Goal: Transaction & Acquisition: Book appointment/travel/reservation

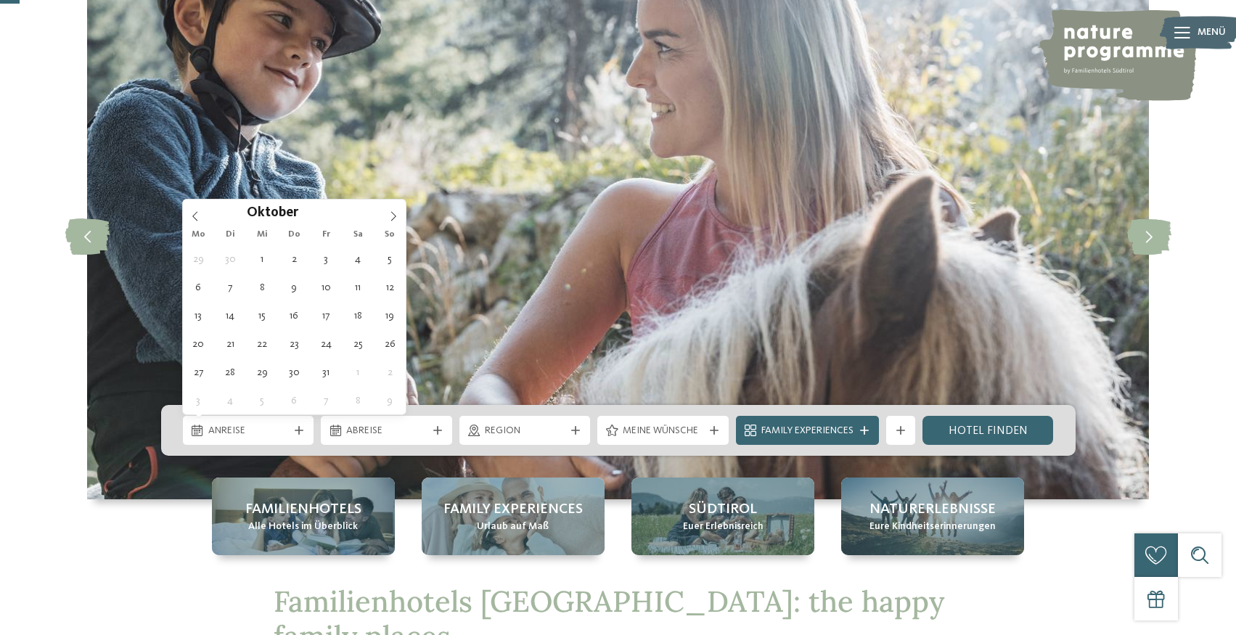
click at [389, 213] on icon at bounding box center [393, 216] width 10 height 10
type input "****"
click at [389, 213] on icon at bounding box center [393, 216] width 10 height 10
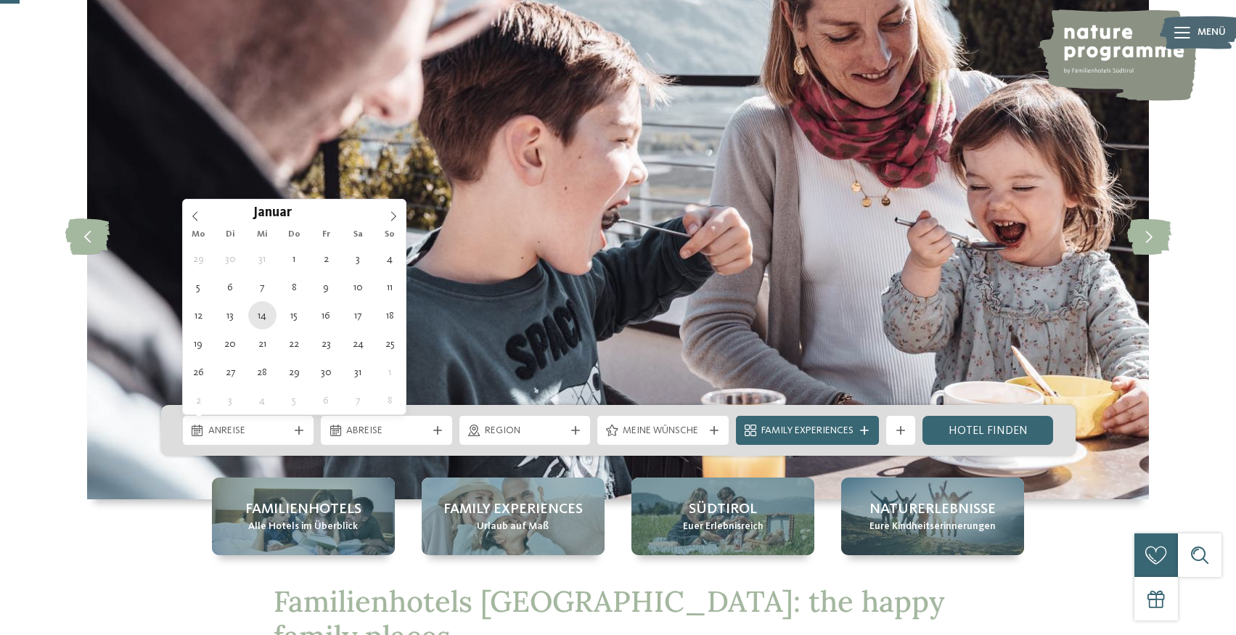
type div "14.01.2026"
type input "****"
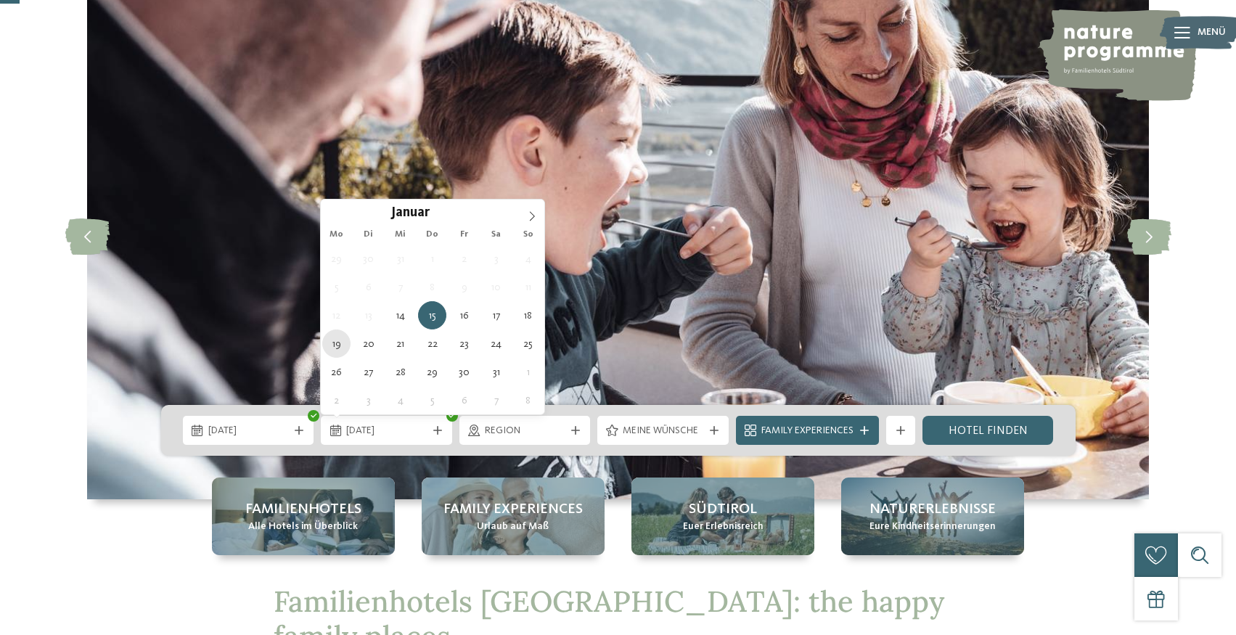
type div "19.01.2026"
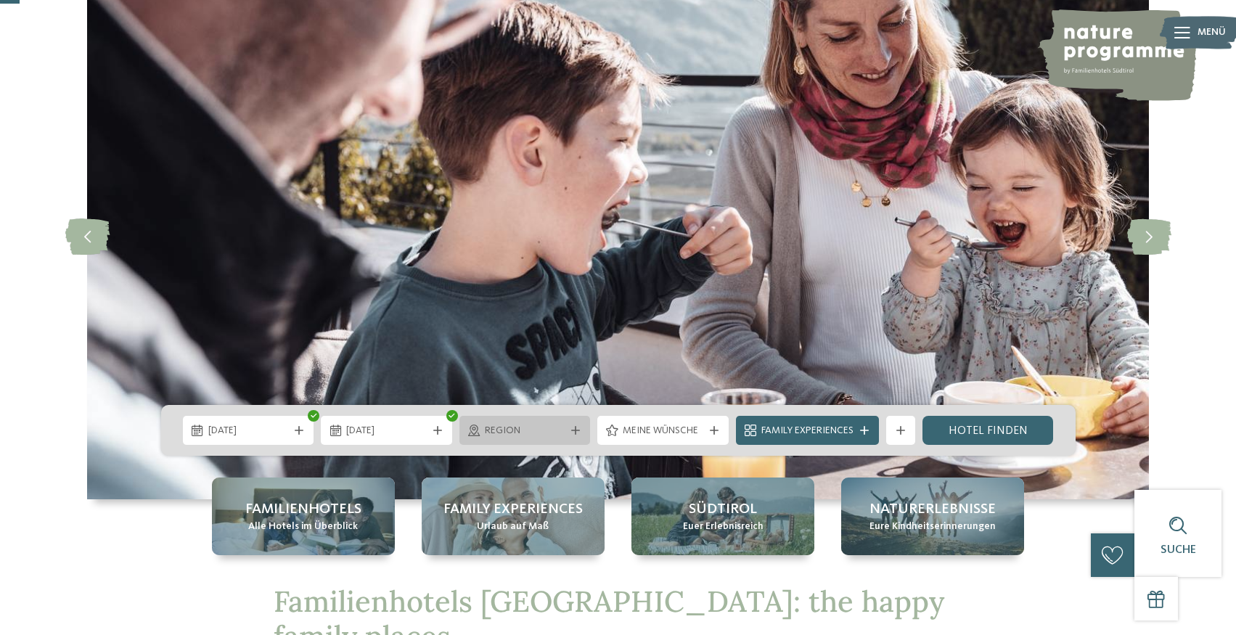
click at [573, 431] on icon at bounding box center [575, 430] width 9 height 9
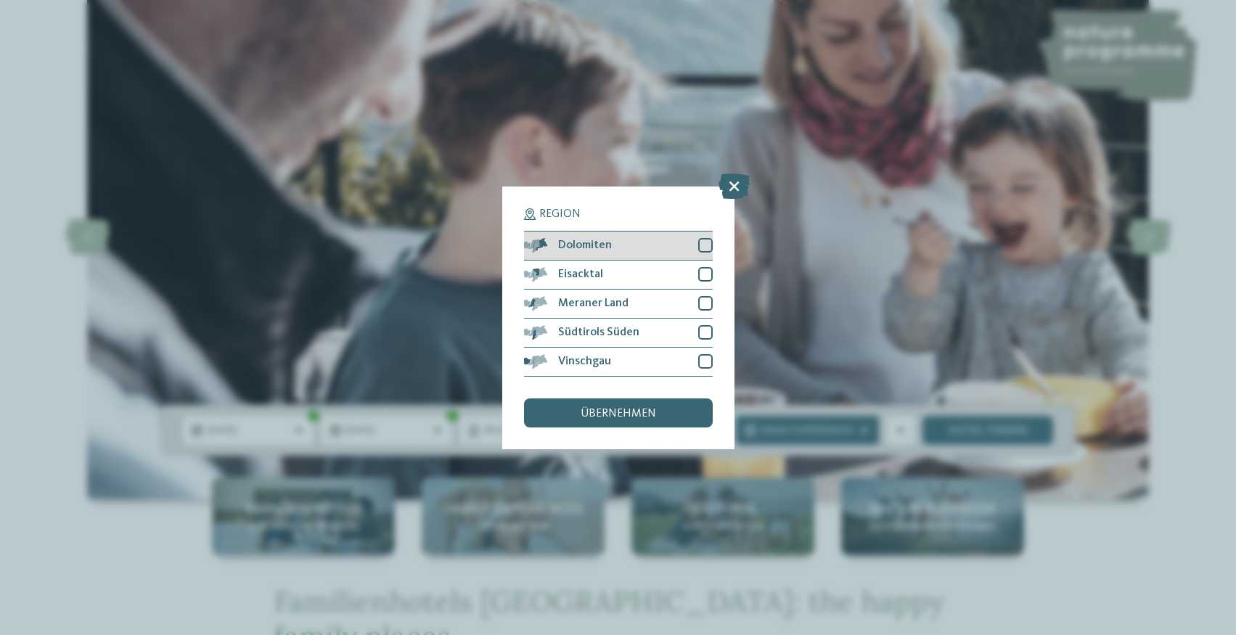
click at [700, 248] on div at bounding box center [705, 245] width 15 height 15
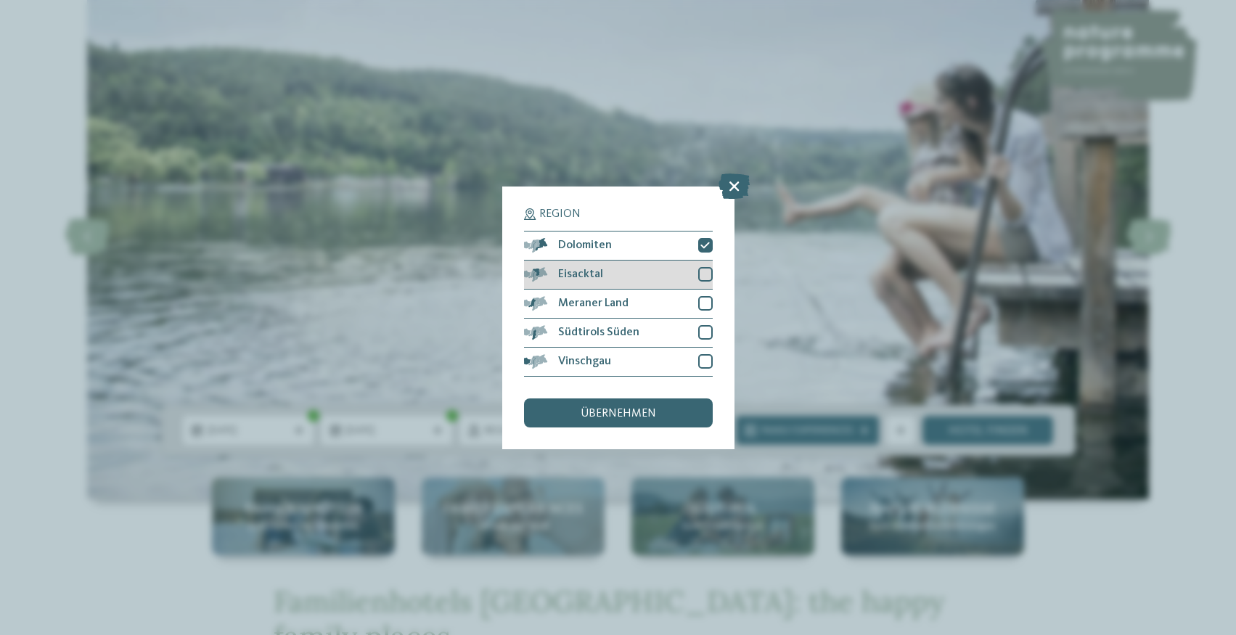
click at [705, 276] on div at bounding box center [705, 274] width 15 height 15
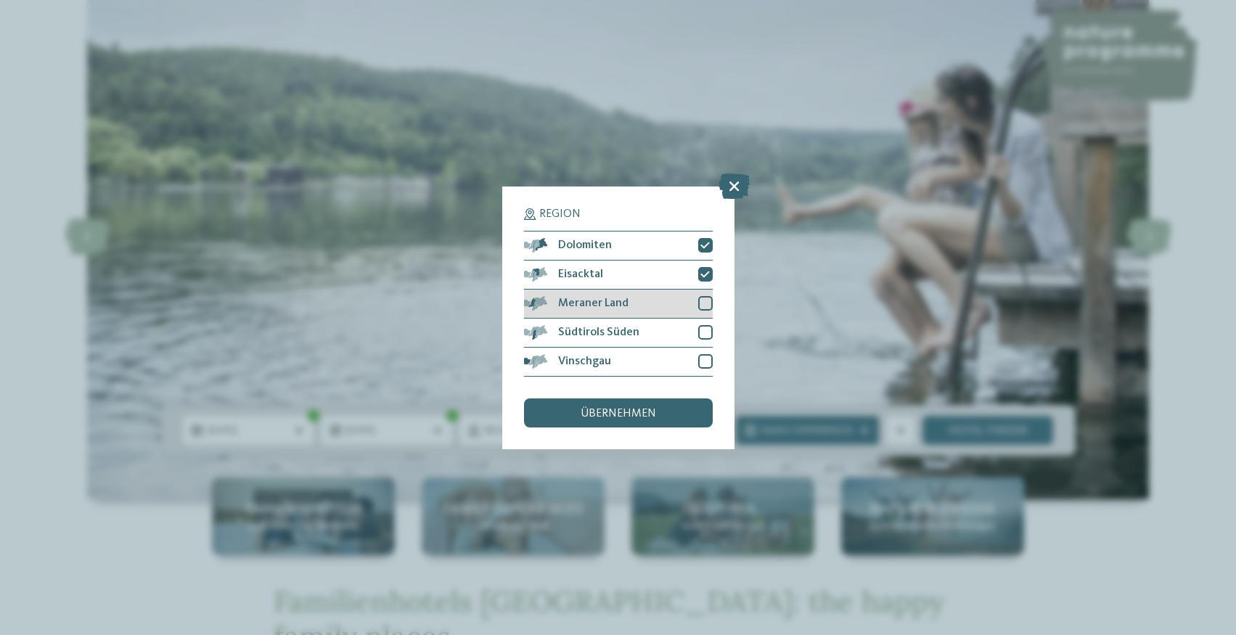
click at [704, 300] on div at bounding box center [705, 303] width 15 height 15
click at [705, 330] on div at bounding box center [705, 332] width 15 height 15
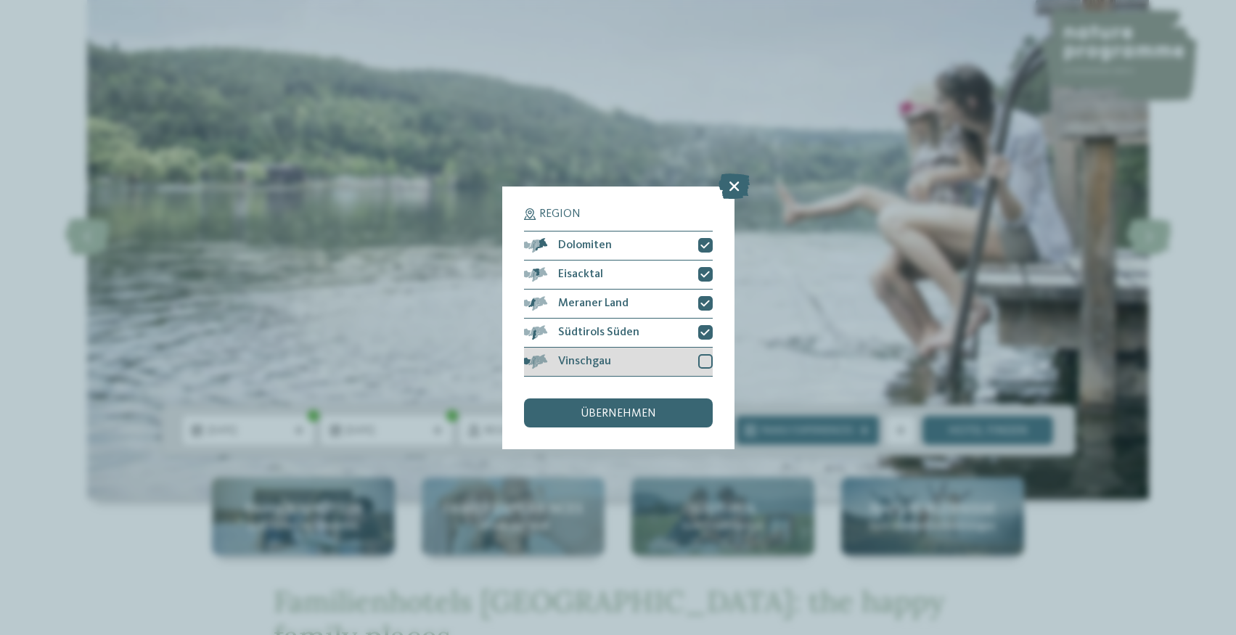
click at [705, 362] on div at bounding box center [705, 361] width 15 height 15
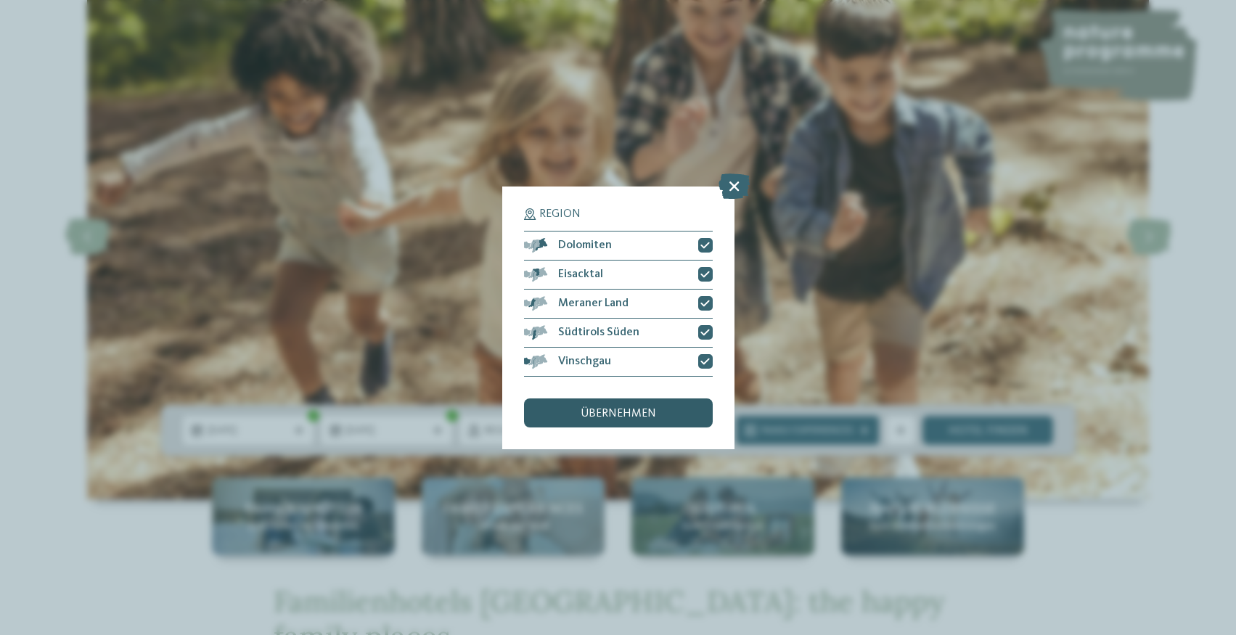
click at [668, 413] on div "übernehmen" at bounding box center [618, 413] width 189 height 29
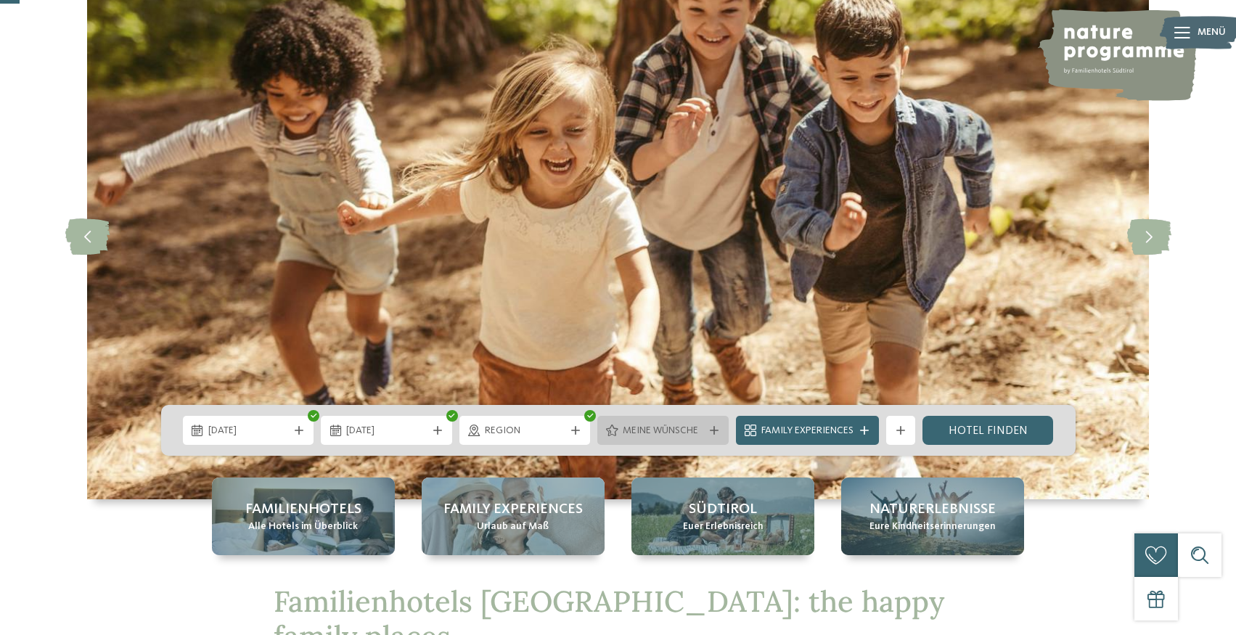
click at [677, 435] on span "Meine Wünsche" at bounding box center [663, 431] width 81 height 15
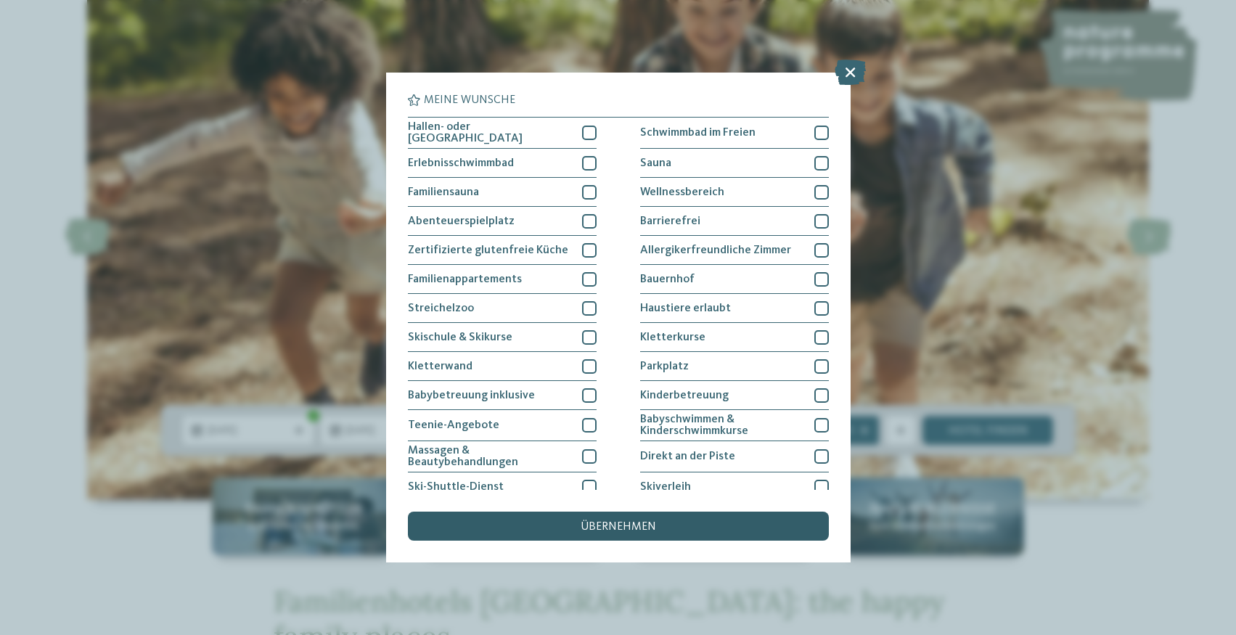
click at [660, 523] on div "übernehmen" at bounding box center [618, 526] width 421 height 29
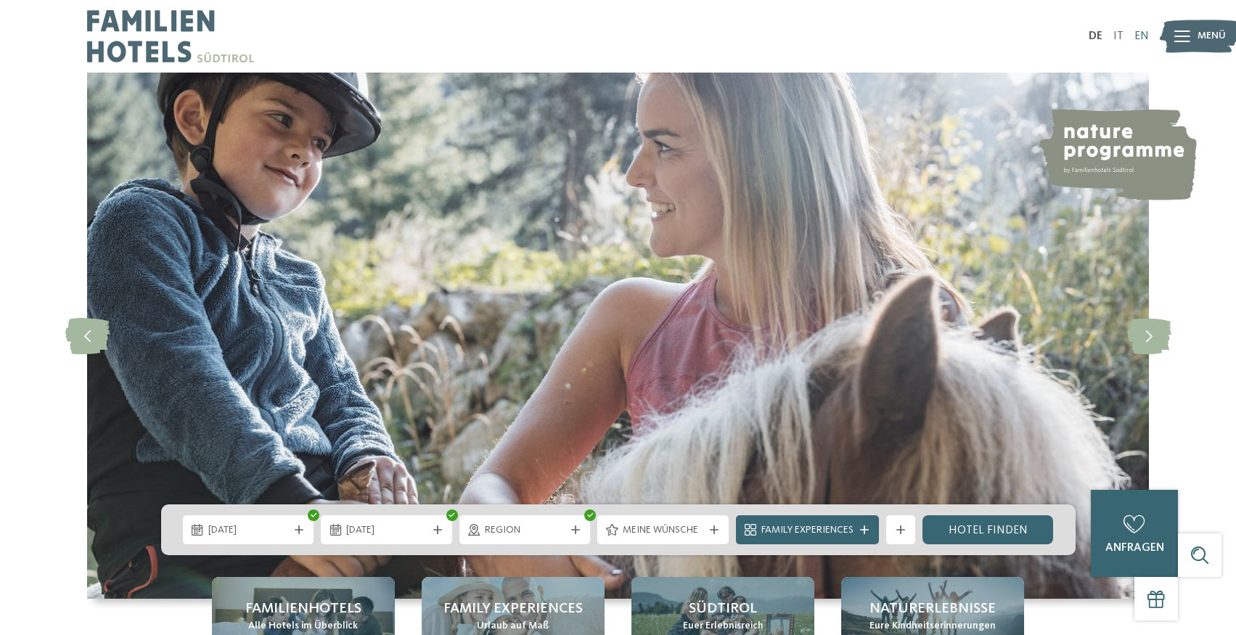
click at [1140, 38] on link "EN" at bounding box center [1142, 36] width 15 height 12
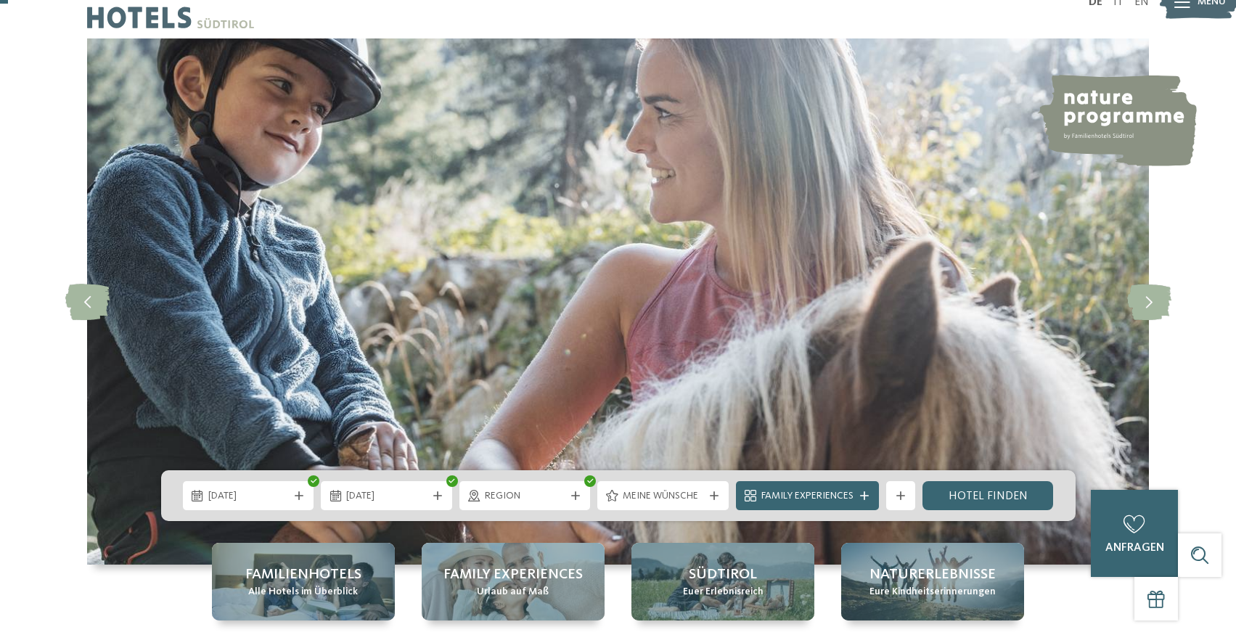
scroll to position [42, 0]
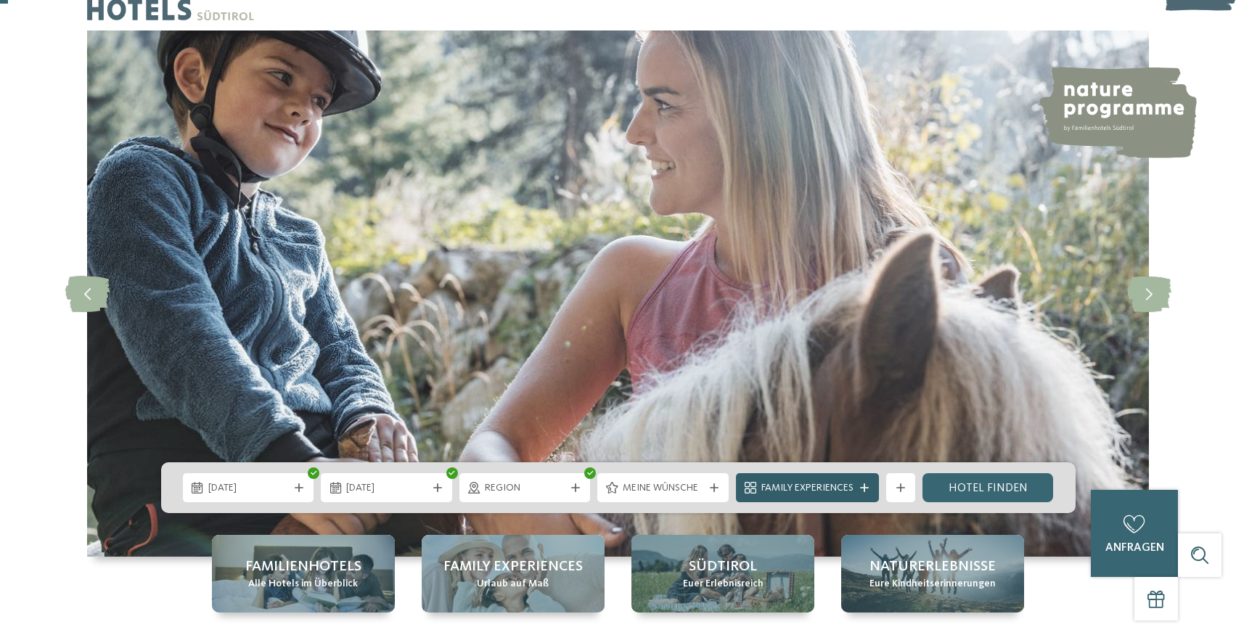
click at [835, 482] on span "Family Experiences" at bounding box center [808, 488] width 92 height 15
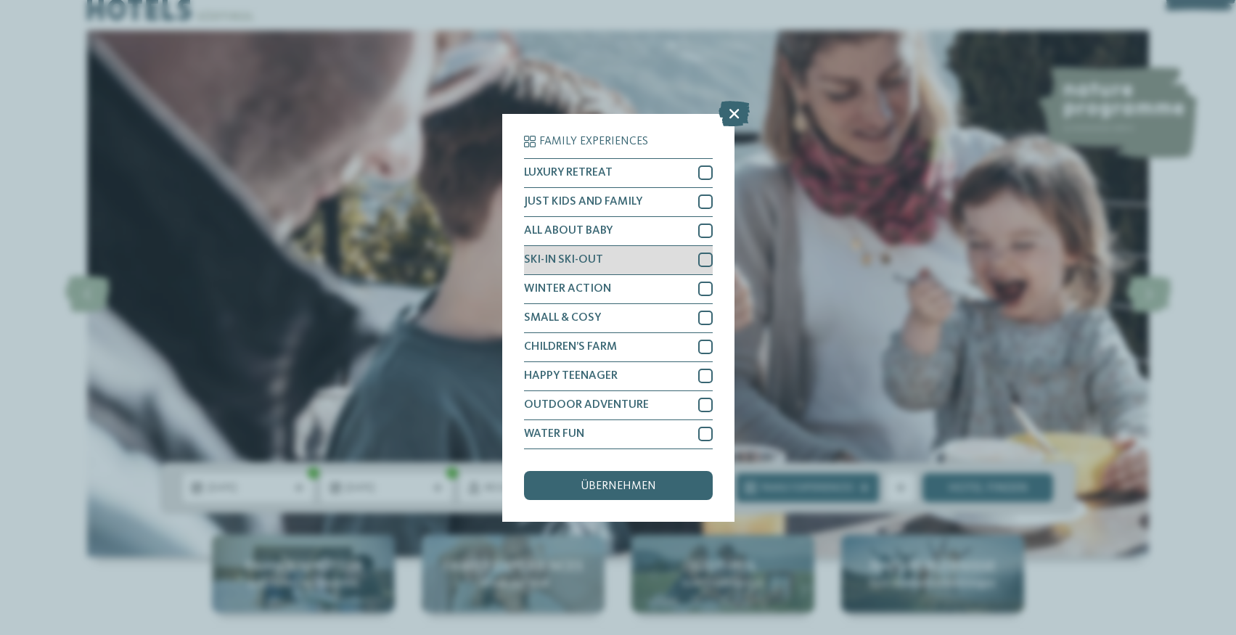
click at [705, 261] on div at bounding box center [705, 260] width 15 height 15
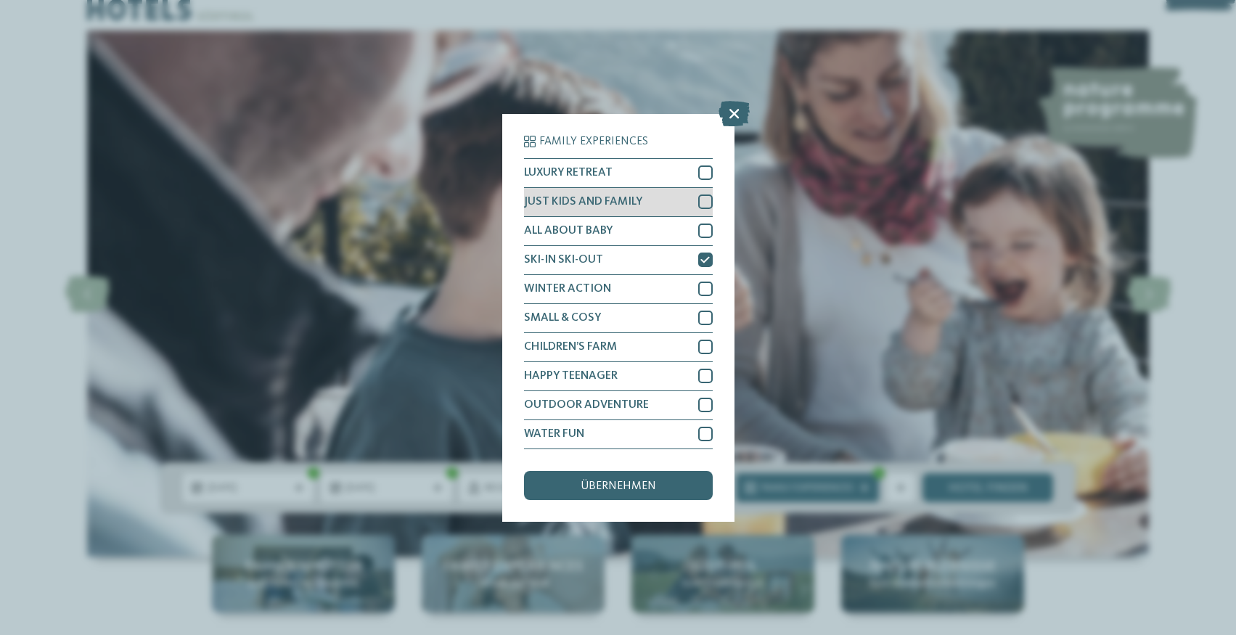
click at [703, 204] on div at bounding box center [705, 202] width 15 height 15
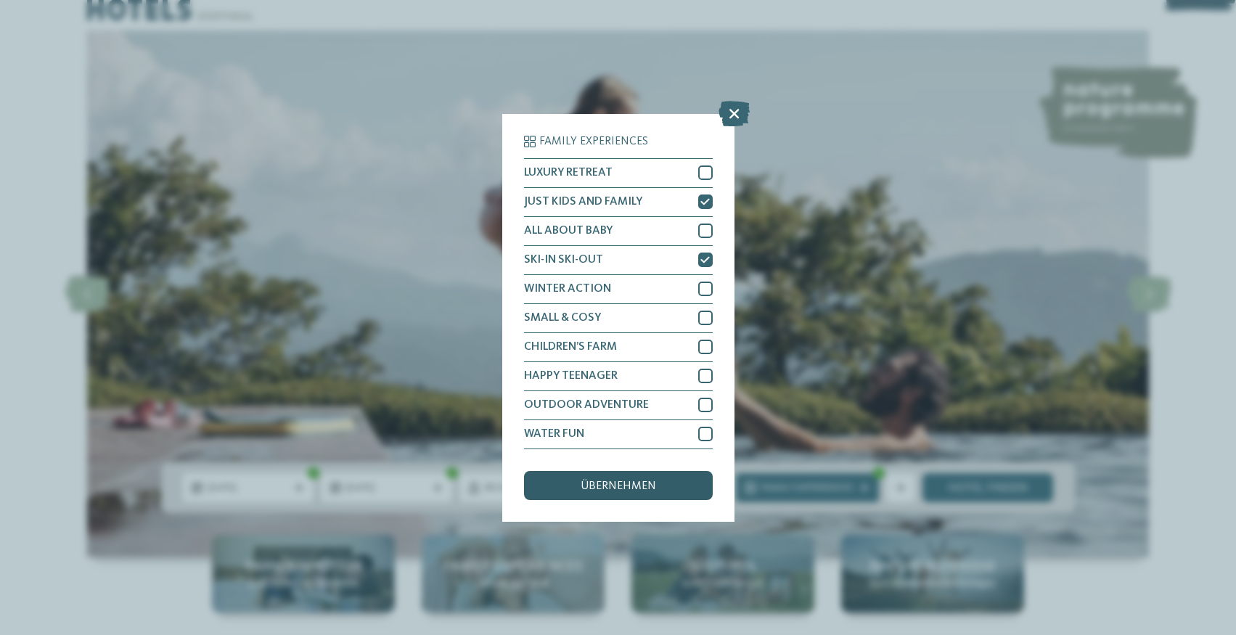
click at [648, 492] on span "übernehmen" at bounding box center [619, 487] width 76 height 12
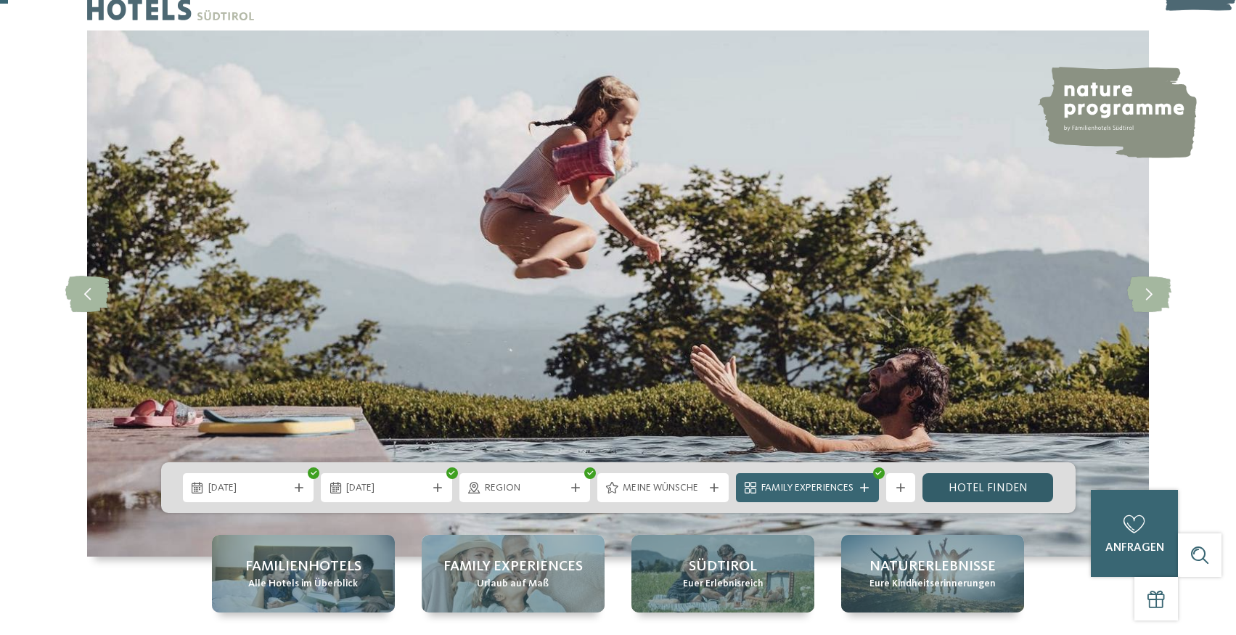
click at [978, 483] on link "Hotel finden" at bounding box center [988, 487] width 131 height 29
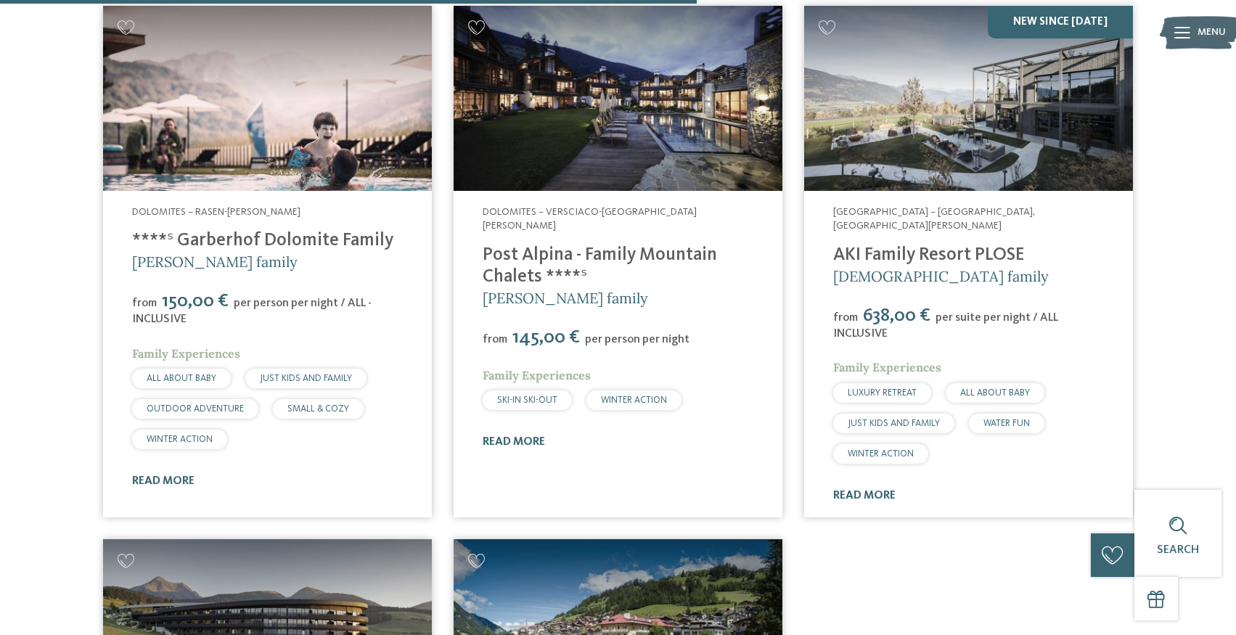
scroll to position [1689, 0]
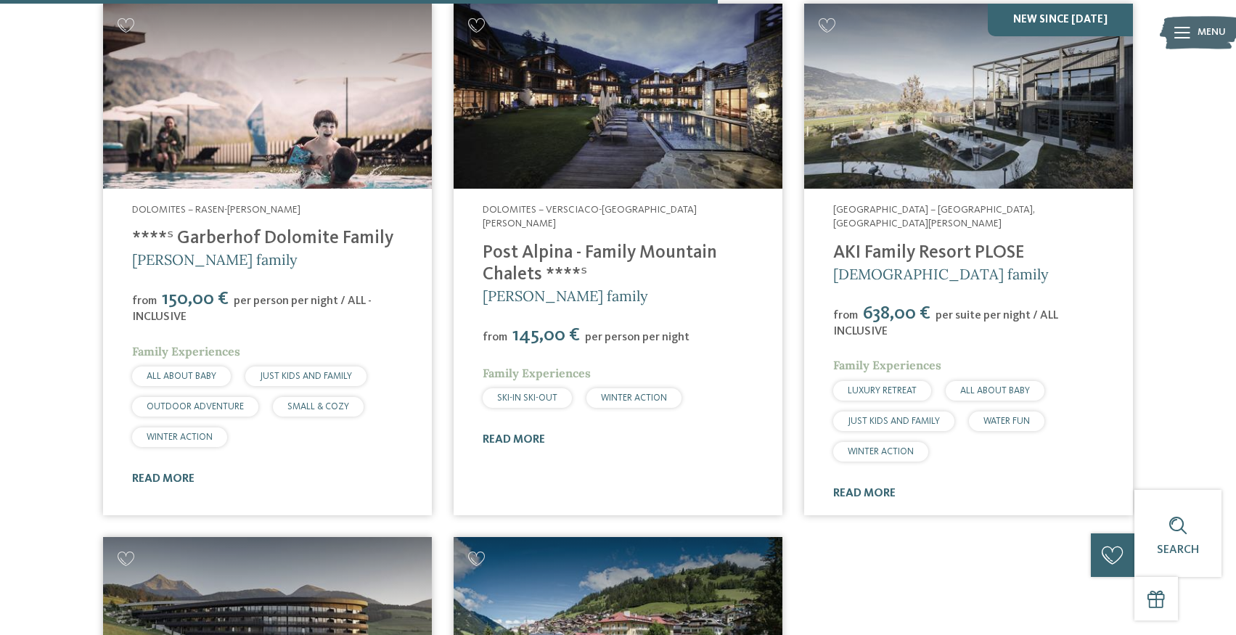
click at [277, 229] on font "****ˢ Garberhof Dolomite Family" at bounding box center [262, 238] width 261 height 18
click at [255, 102] on img at bounding box center [267, 96] width 329 height 185
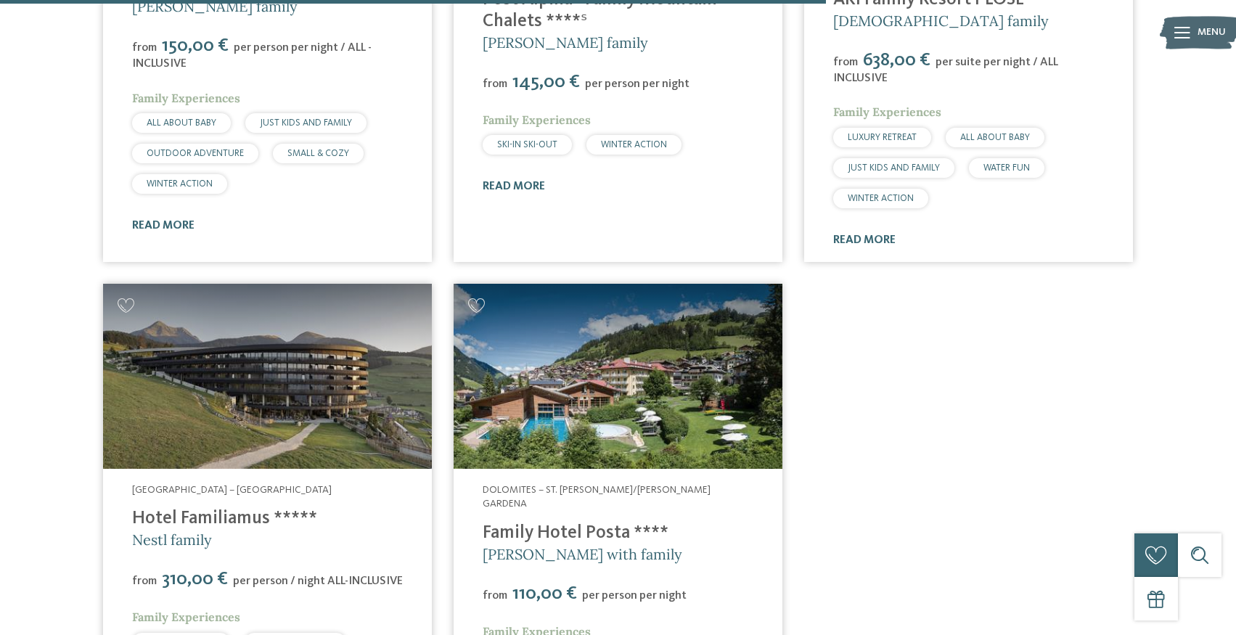
scroll to position [1947, 0]
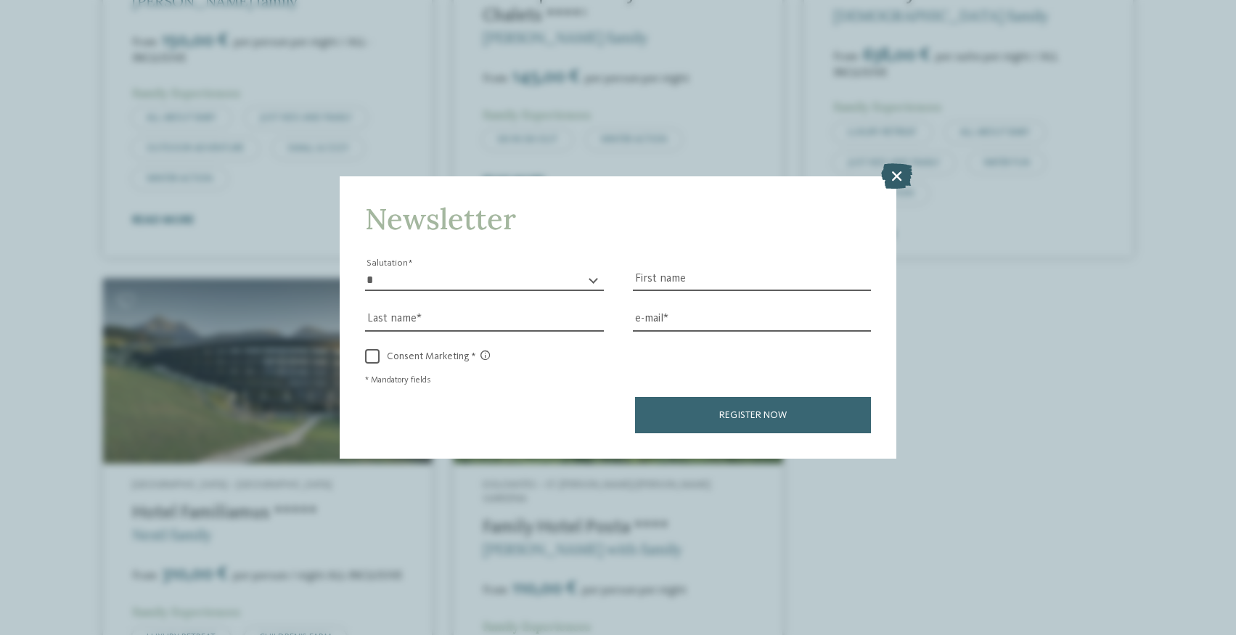
click at [894, 164] on icon at bounding box center [896, 175] width 31 height 25
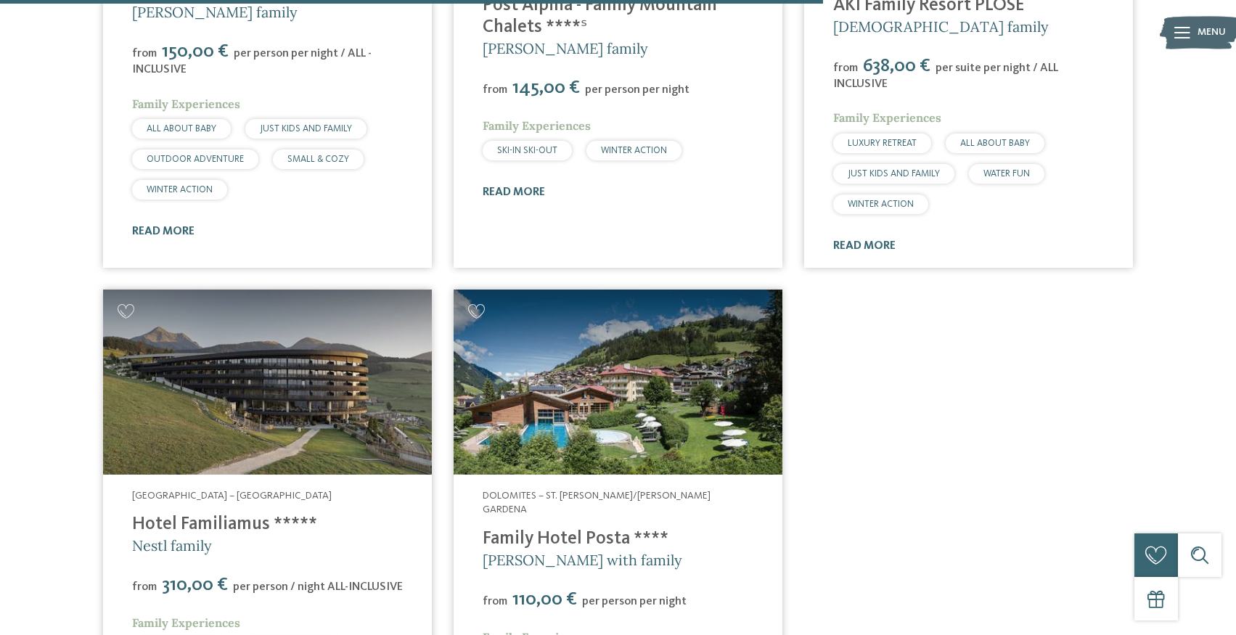
scroll to position [1941, 0]
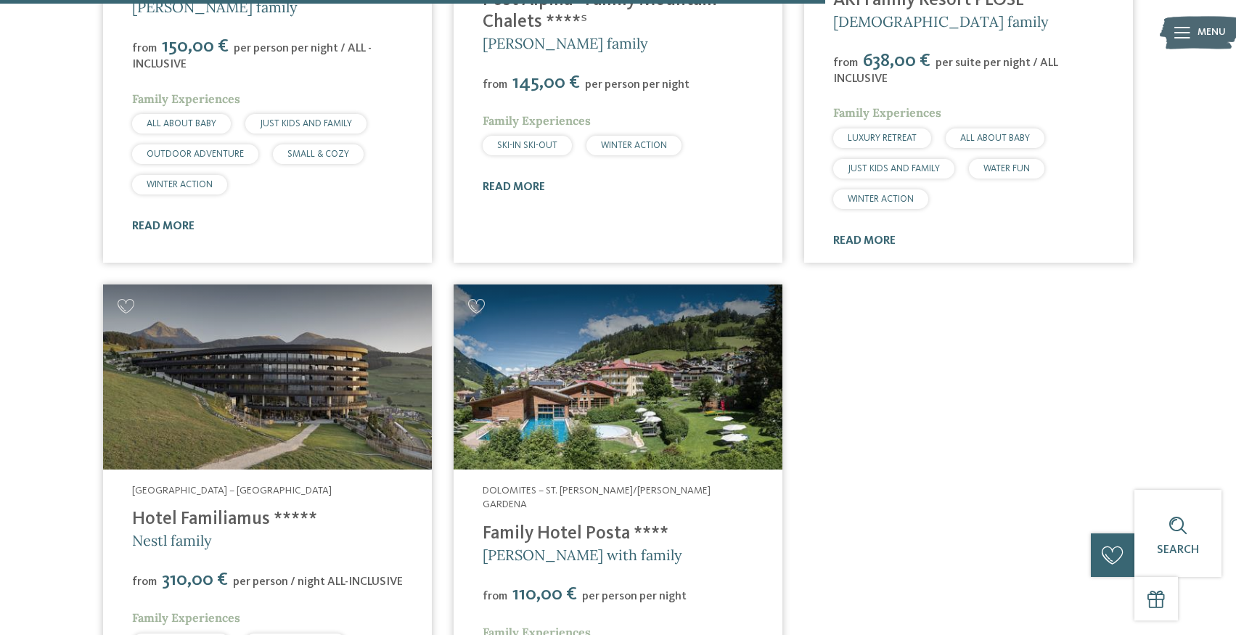
click at [653, 403] on img at bounding box center [618, 377] width 329 height 185
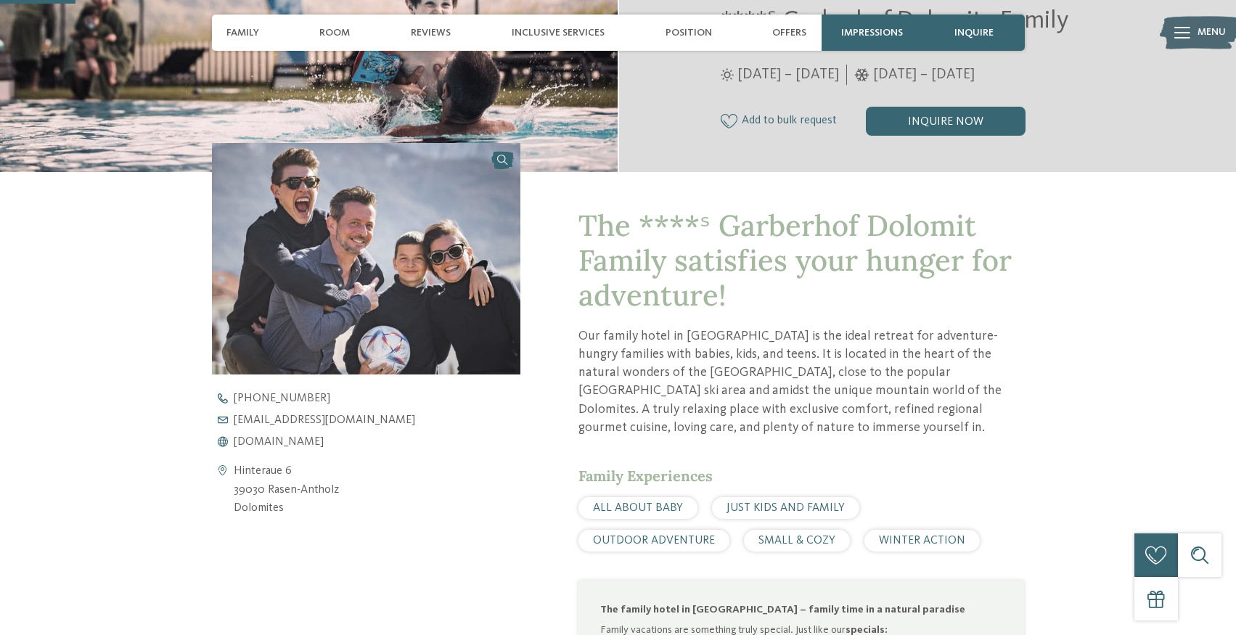
scroll to position [367, 0]
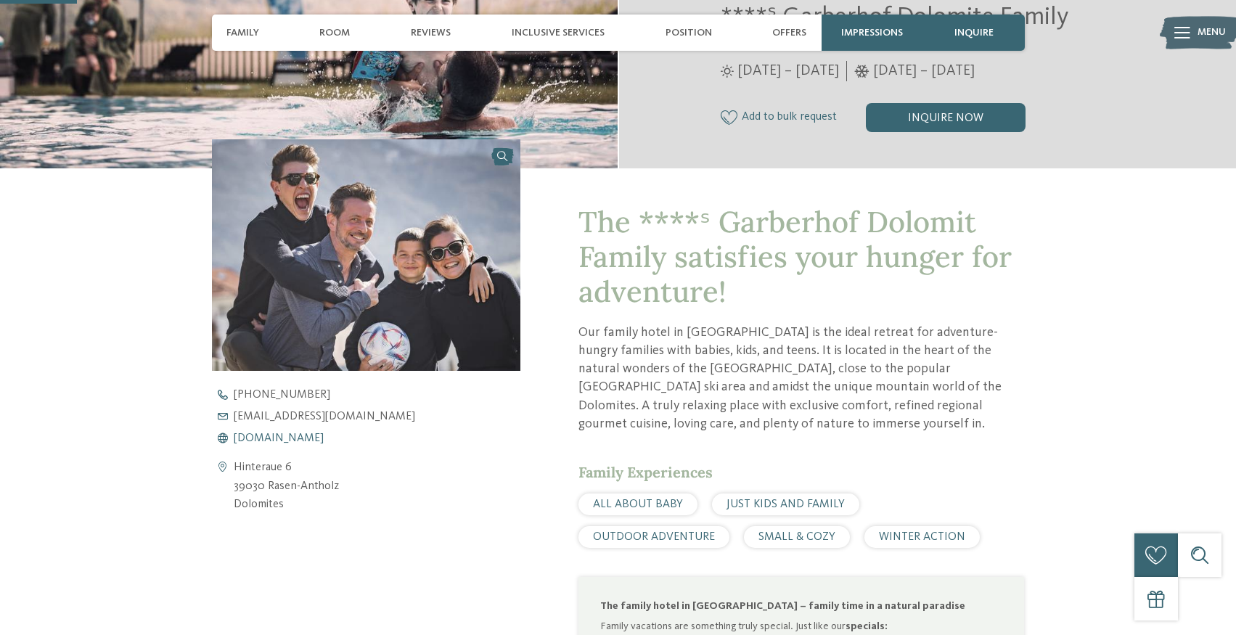
click at [275, 437] on font "[DOMAIN_NAME]" at bounding box center [279, 439] width 90 height 12
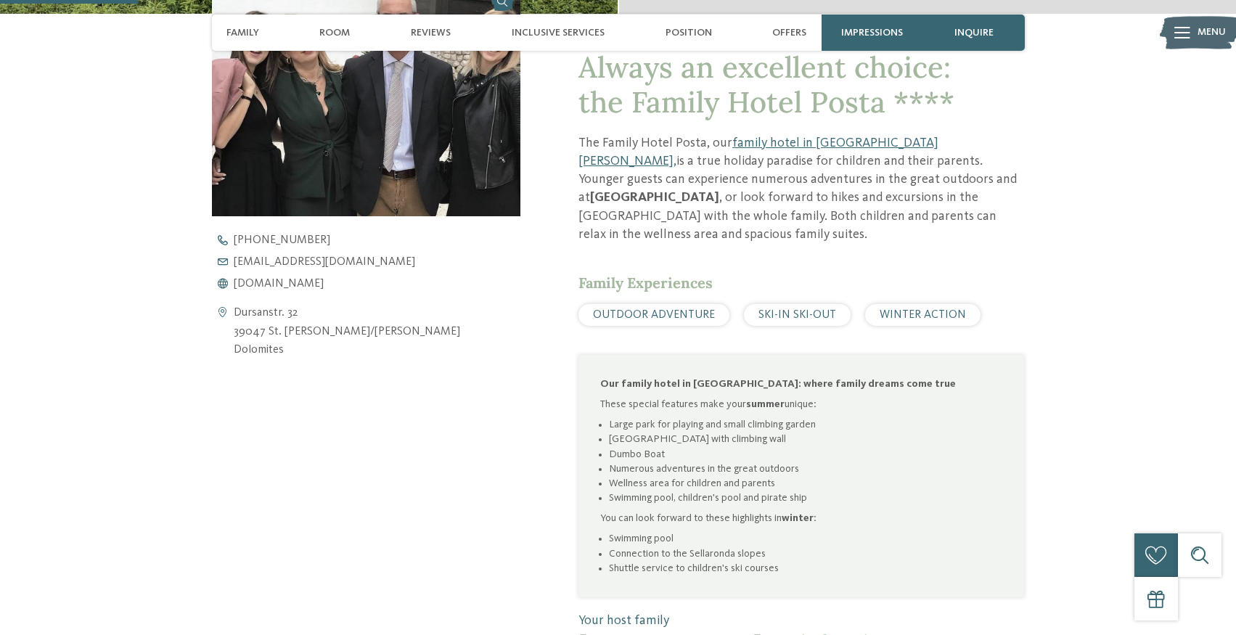
scroll to position [542, 0]
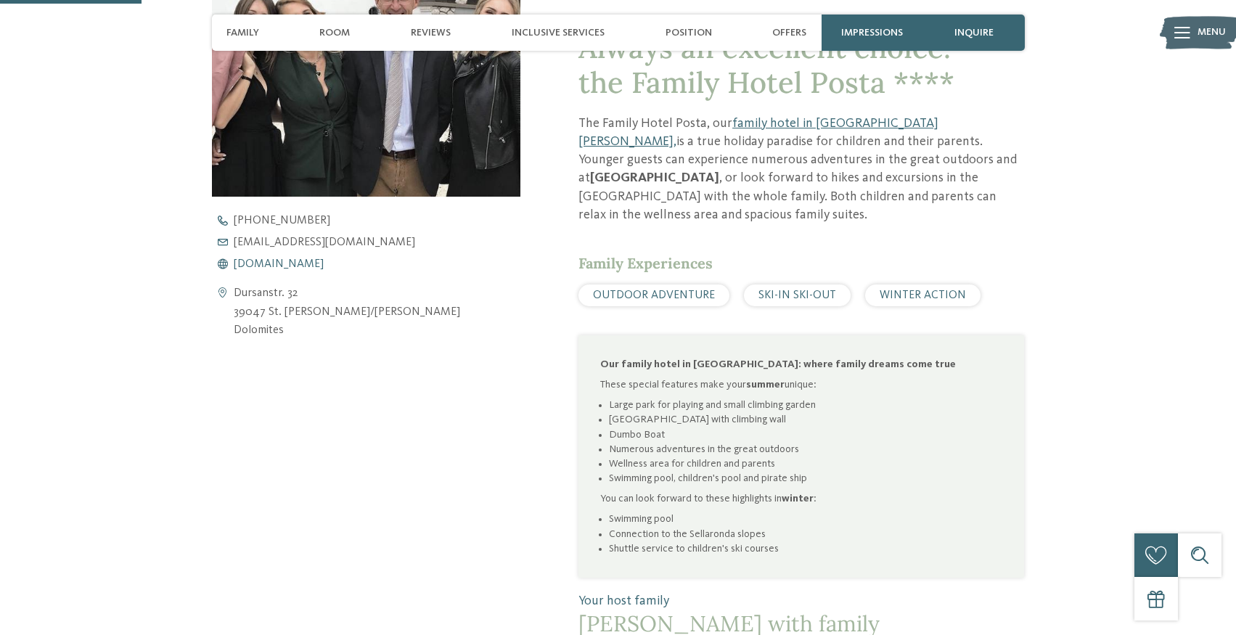
click at [320, 270] on font "www.familyhotelposta.com" at bounding box center [279, 264] width 90 height 12
